Goal: Navigation & Orientation: Find specific page/section

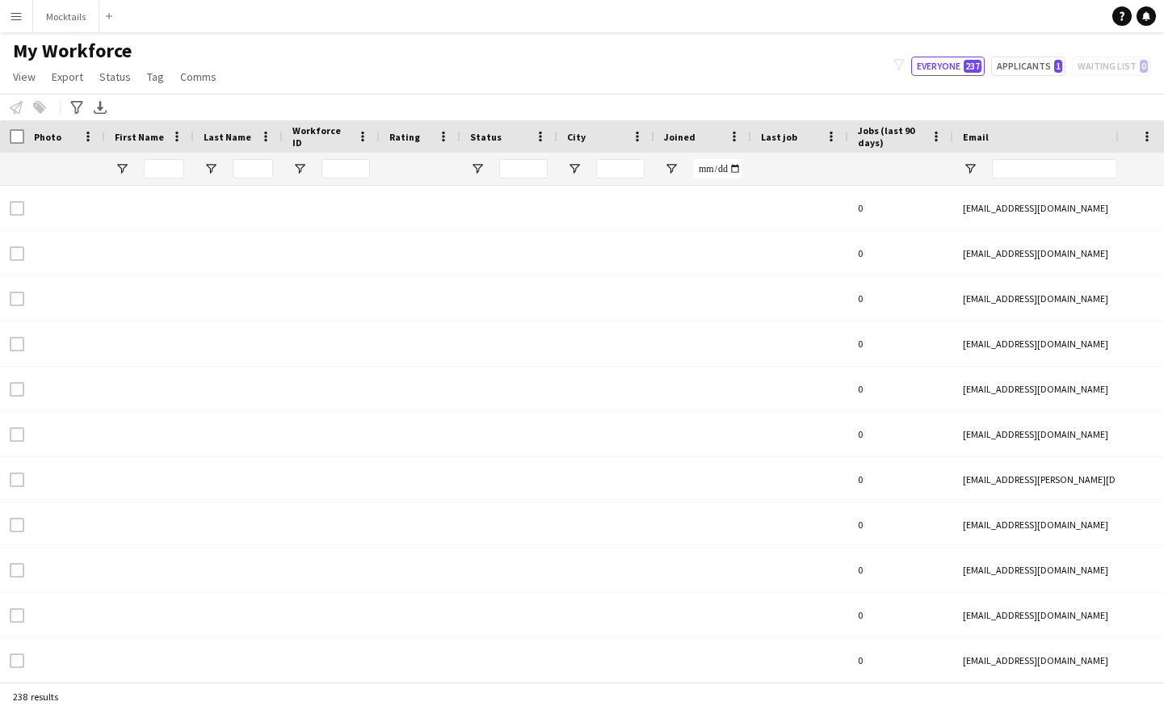
type input "*******"
